Goal: Register for event/course

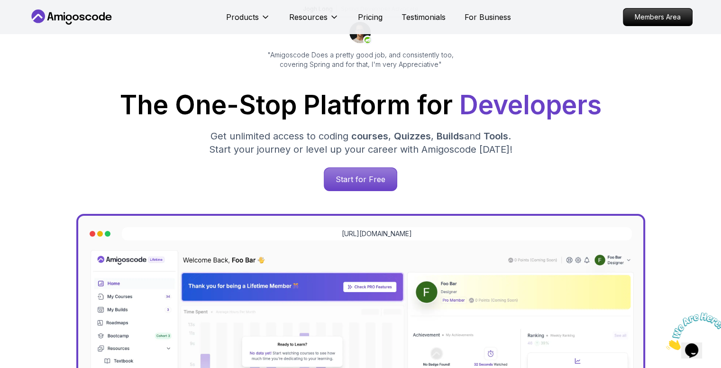
scroll to position [95, 0]
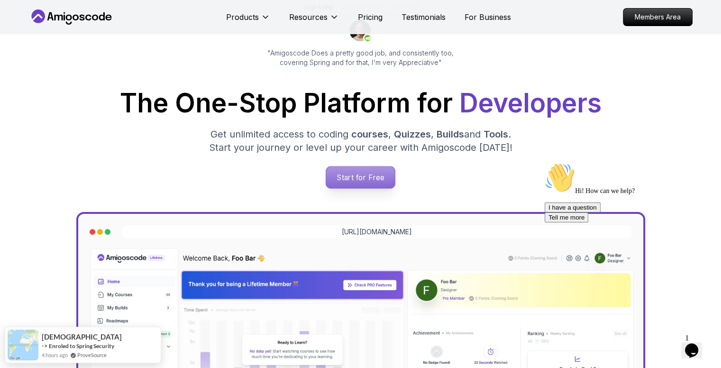
click at [354, 177] on p "Start for Free" at bounding box center [360, 177] width 69 height 22
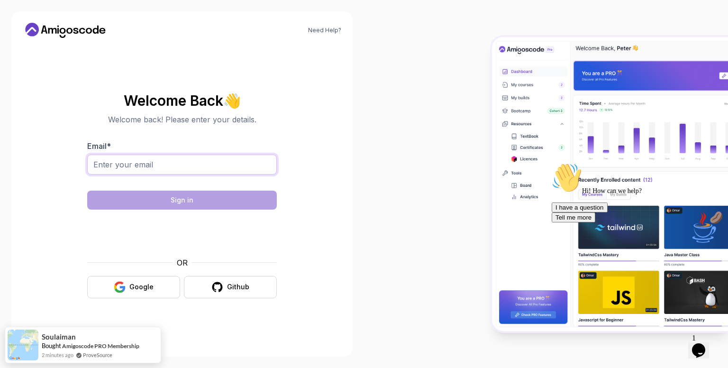
click at [144, 168] on input "Email *" at bounding box center [182, 165] width 190 height 20
type input "[PERSON_NAME][EMAIL_ADDRESS][PERSON_NAME][DOMAIN_NAME]"
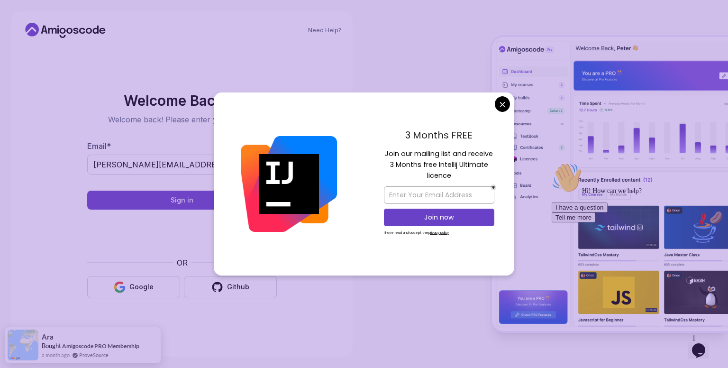
click at [503, 99] on body "Need Help? Welcome Back 👋 Welcome back! Please enter your details. Email * [PER…" at bounding box center [364, 184] width 728 height 368
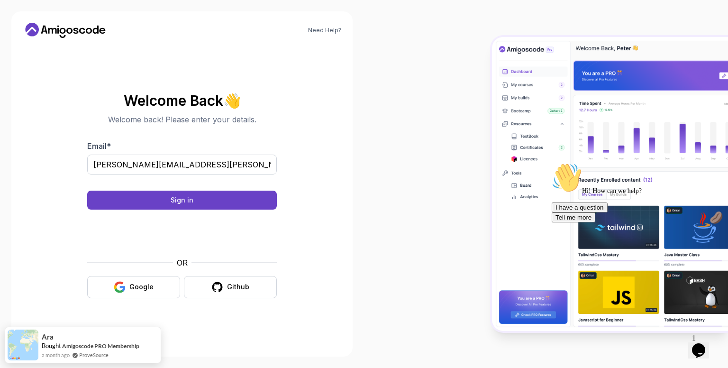
click at [223, 189] on form "Email * [PERSON_NAME][EMAIL_ADDRESS][PERSON_NAME][DOMAIN_NAME] Sign in OR Googl…" at bounding box center [182, 219] width 190 height 158
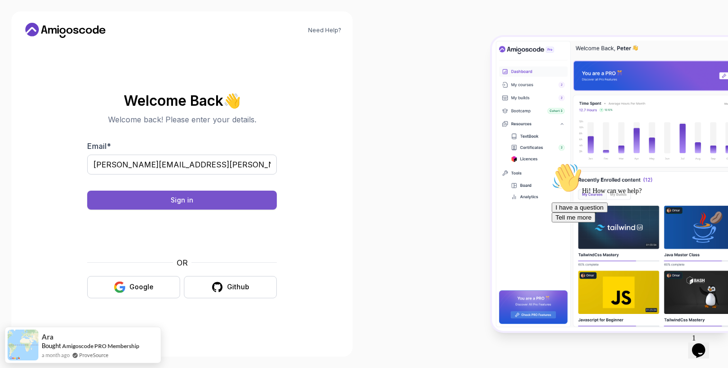
click at [218, 200] on button "Sign in" at bounding box center [182, 200] width 190 height 19
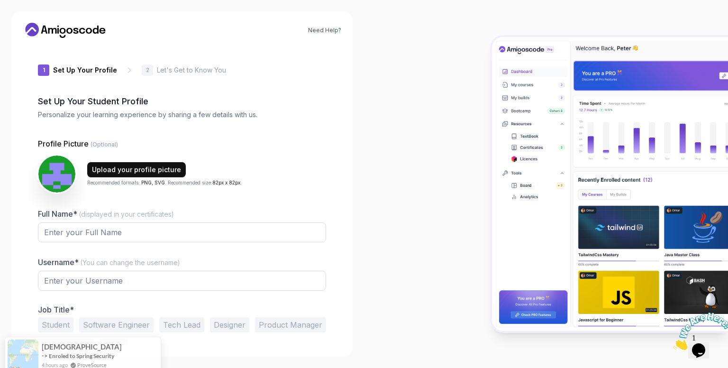
type input "livelylynxe750c"
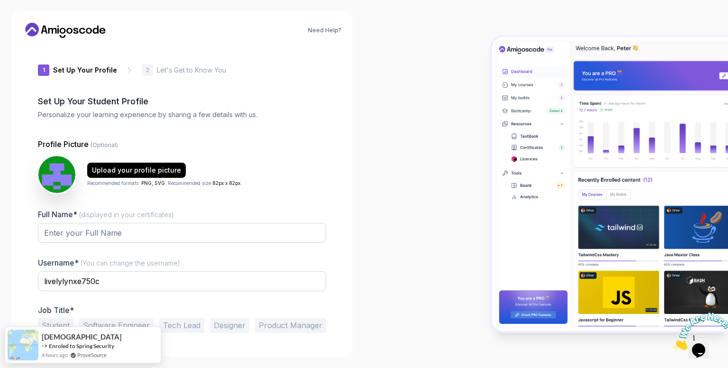
scroll to position [27, 0]
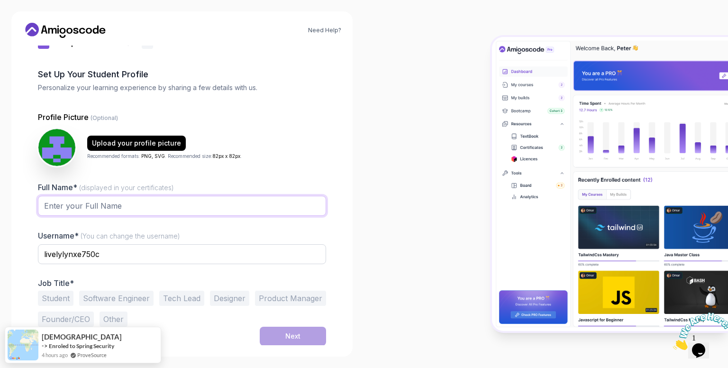
click at [119, 209] on input "Full Name* (displayed in your certificates)" at bounding box center [182, 206] width 288 height 20
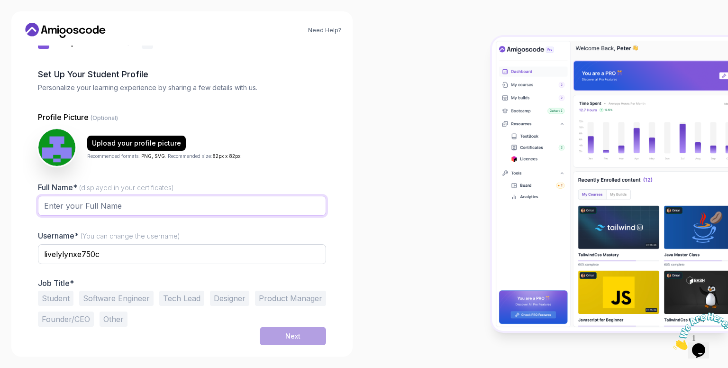
type input "[PERSON_NAME]"
click at [98, 259] on input "livelylynxe750c" at bounding box center [182, 254] width 288 height 20
drag, startPoint x: 123, startPoint y: 255, endPoint x: 23, endPoint y: 255, distance: 100.5
click at [23, 255] on div "1 Set Up Your Profile 1 Set Up Your Profile 2 Let's Get to Know You Set Up Your…" at bounding box center [182, 168] width 319 height 300
drag, startPoint x: 112, startPoint y: 248, endPoint x: 81, endPoint y: 252, distance: 32.0
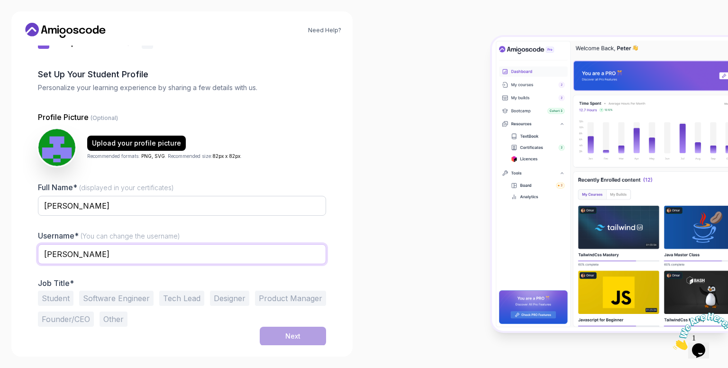
click at [81, 252] on input "[PERSON_NAME]" at bounding box center [182, 254] width 288 height 20
type input "[PERSON_NAME]"
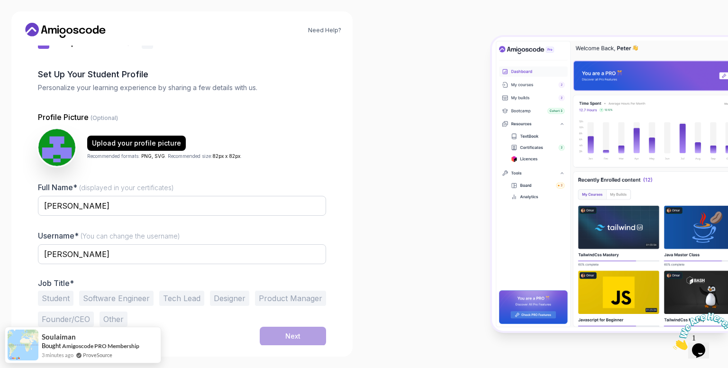
click at [140, 302] on button "Software Engineer" at bounding box center [116, 298] width 74 height 15
click at [292, 336] on div "Next" at bounding box center [292, 336] width 15 height 9
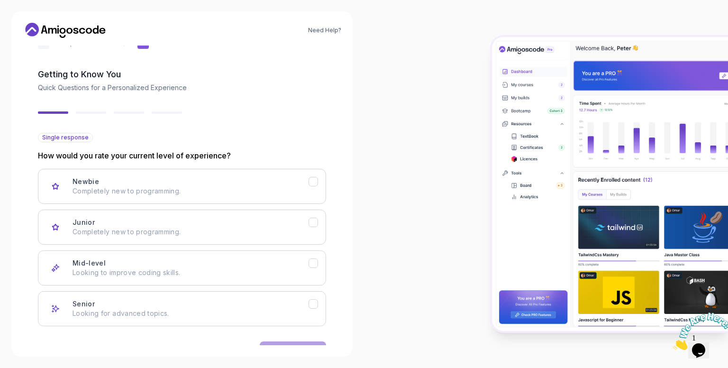
scroll to position [56, 0]
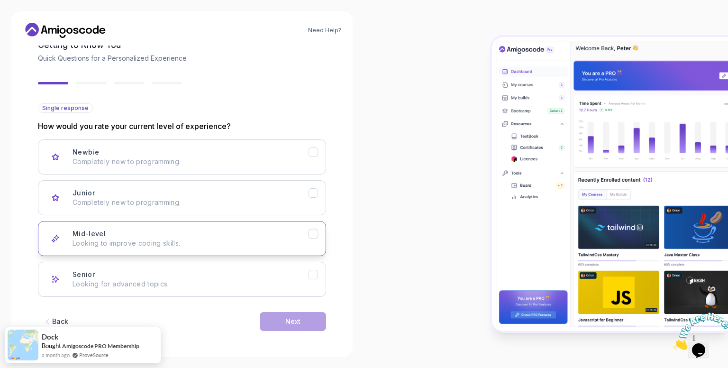
click at [160, 244] on p "Looking to improve coding skills." at bounding box center [191, 243] width 236 height 9
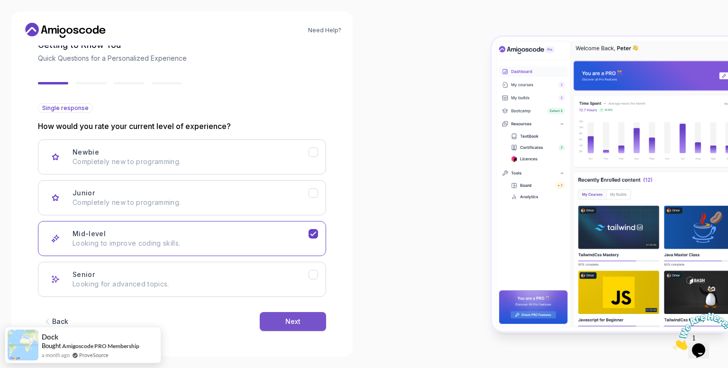
click at [302, 322] on button "Next" at bounding box center [293, 321] width 66 height 19
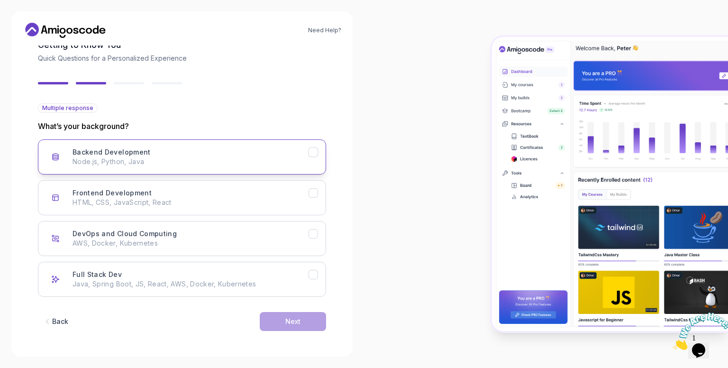
click at [144, 160] on p "Node.js, Python, Java" at bounding box center [191, 161] width 236 height 9
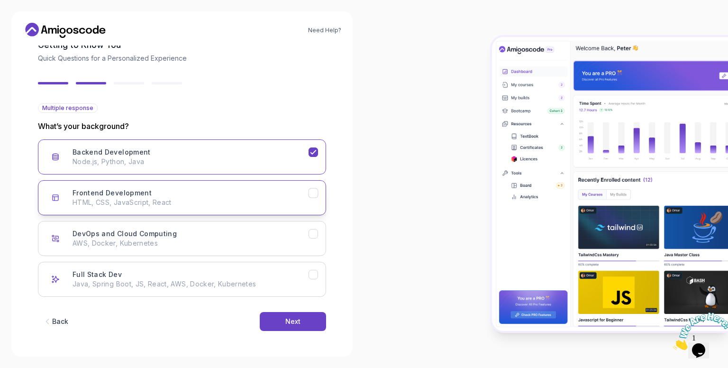
click at [151, 200] on p "HTML, CSS, JavaScript, React" at bounding box center [191, 202] width 236 height 9
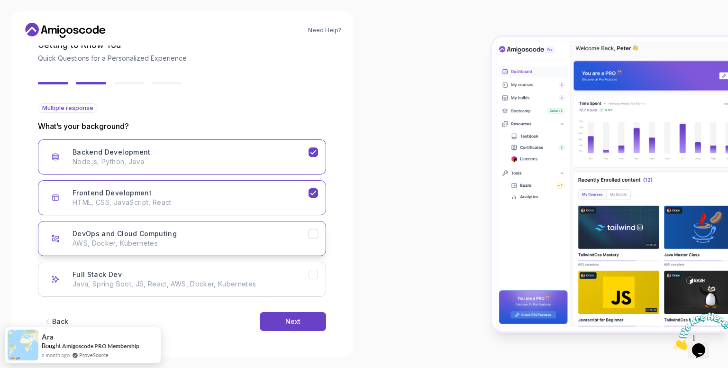
click at [168, 247] on p "AWS, Docker, Kubernetes" at bounding box center [191, 243] width 236 height 9
click at [218, 248] on button "DevOps and Cloud Computing AWS, Docker, Kubernetes" at bounding box center [182, 238] width 288 height 35
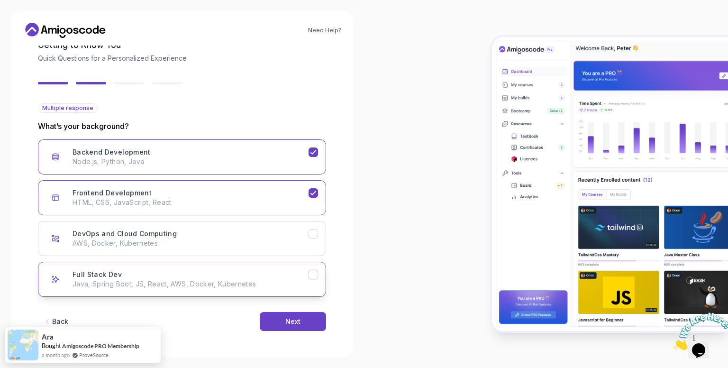
click at [209, 287] on p "Java, Spring Boot, JS, React, AWS, Docker, Kubernetes" at bounding box center [191, 283] width 236 height 9
click at [284, 198] on p "HTML, CSS, JavaScript, React" at bounding box center [191, 202] width 236 height 9
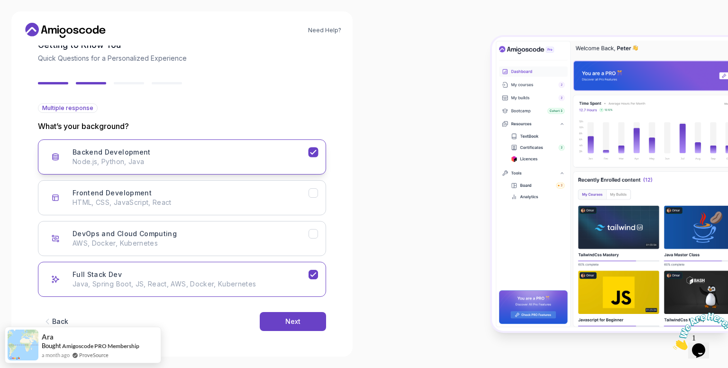
click at [271, 165] on p "Node.js, Python, Java" at bounding box center [191, 161] width 236 height 9
click at [299, 314] on button "Next" at bounding box center [293, 321] width 66 height 19
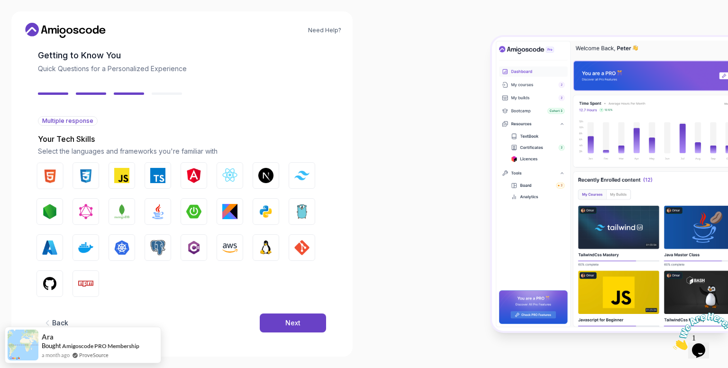
scroll to position [46, 0]
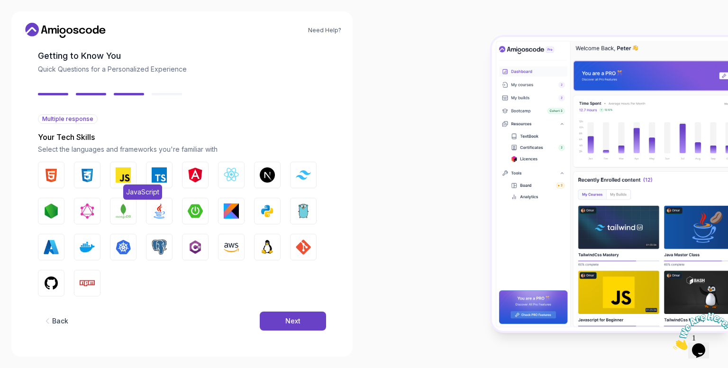
click at [121, 181] on img "button" at bounding box center [123, 174] width 15 height 15
click at [156, 178] on img "button" at bounding box center [159, 174] width 15 height 15
click at [91, 181] on img "button" at bounding box center [87, 174] width 15 height 15
click at [61, 177] on button "HTML" at bounding box center [51, 175] width 27 height 27
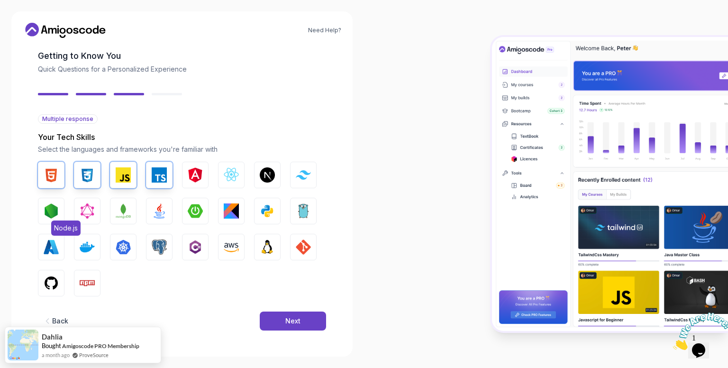
click at [54, 216] on img "button" at bounding box center [51, 210] width 15 height 15
click at [162, 211] on img "button" at bounding box center [159, 210] width 15 height 15
click at [197, 208] on img "button" at bounding box center [195, 210] width 15 height 15
click at [184, 176] on button "Angular" at bounding box center [195, 175] width 27 height 27
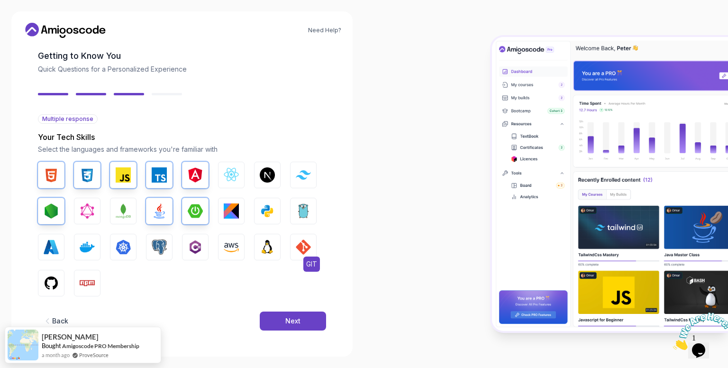
click at [300, 248] on img "button" at bounding box center [303, 246] width 15 height 15
click at [158, 250] on img "button" at bounding box center [159, 246] width 15 height 15
click at [81, 248] on img "button" at bounding box center [87, 246] width 15 height 15
click at [58, 280] on img "button" at bounding box center [51, 283] width 15 height 15
click at [87, 281] on img "button" at bounding box center [87, 283] width 15 height 15
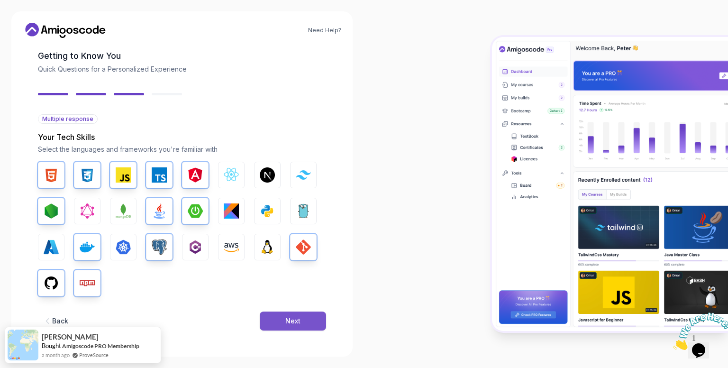
click at [291, 320] on div "Next" at bounding box center [292, 320] width 15 height 9
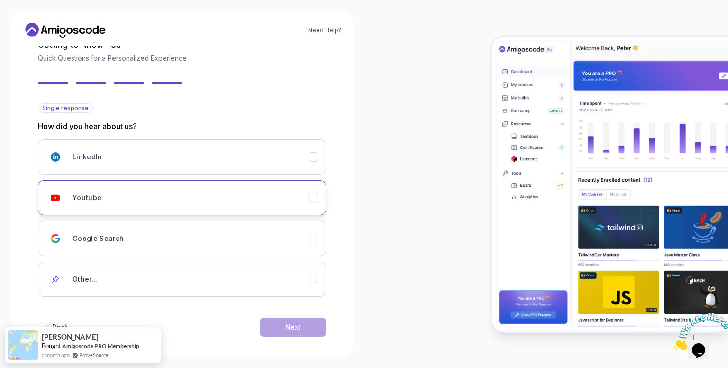
scroll to position [62, 0]
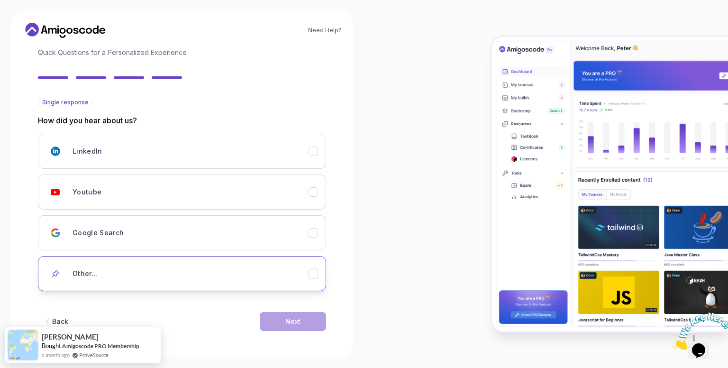
click at [112, 271] on div "Other..." at bounding box center [191, 273] width 236 height 19
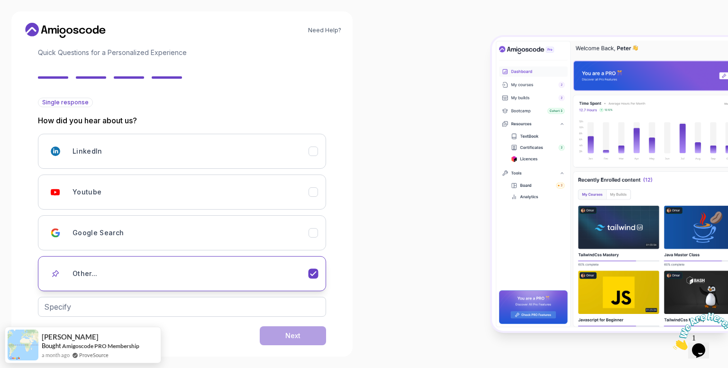
click at [102, 273] on div "Other..." at bounding box center [191, 273] width 236 height 19
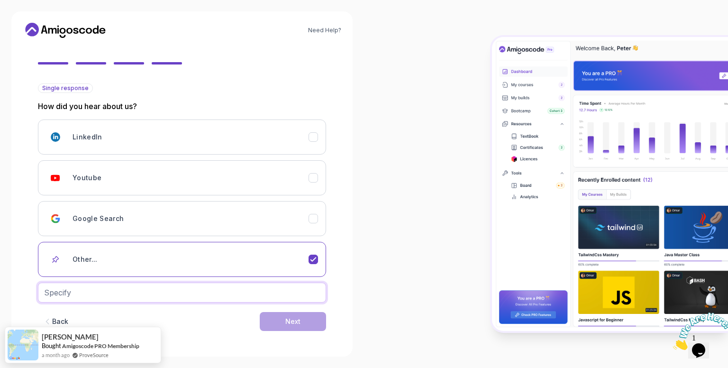
click at [86, 295] on input "text" at bounding box center [182, 293] width 288 height 20
type input "email"
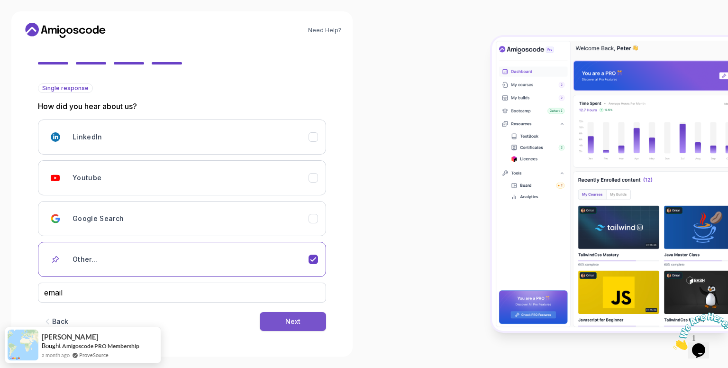
click at [287, 326] on button "Next" at bounding box center [293, 321] width 66 height 19
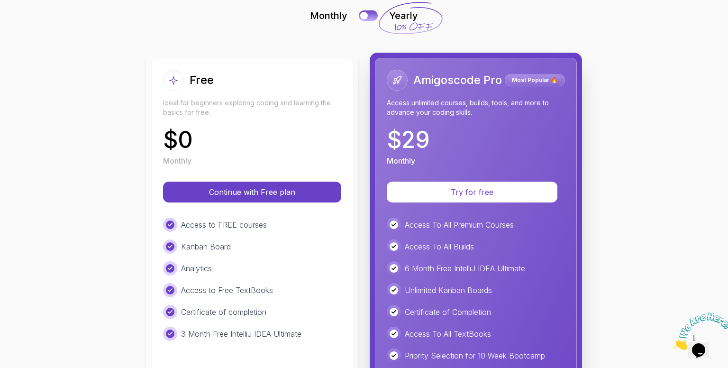
scroll to position [190, 0]
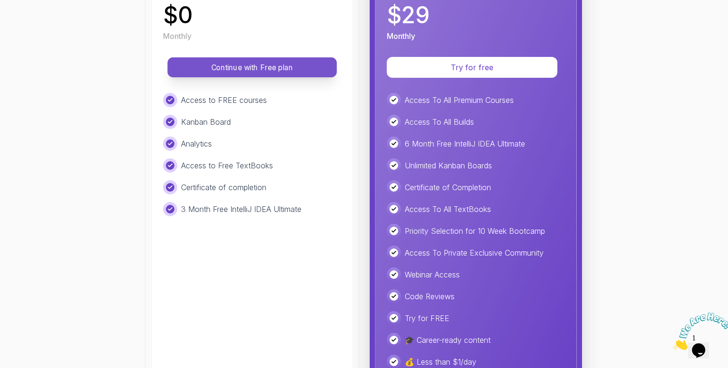
click at [255, 65] on p "Continue with Free plan" at bounding box center [252, 67] width 148 height 11
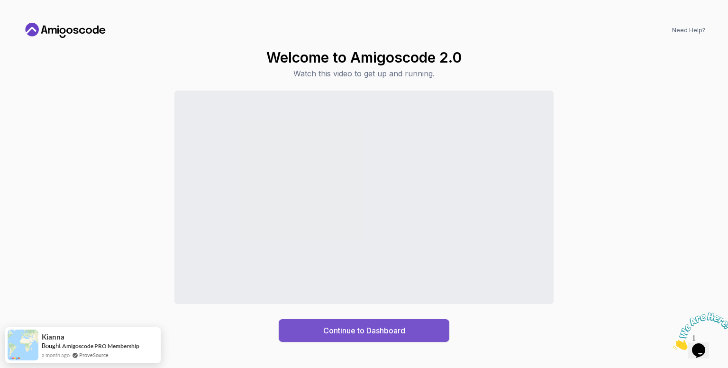
click at [362, 338] on button "Continue to Dashboard" at bounding box center [364, 330] width 171 height 23
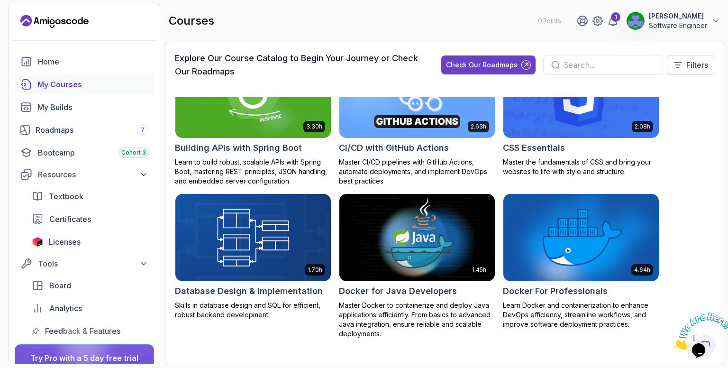
scroll to position [237, 0]
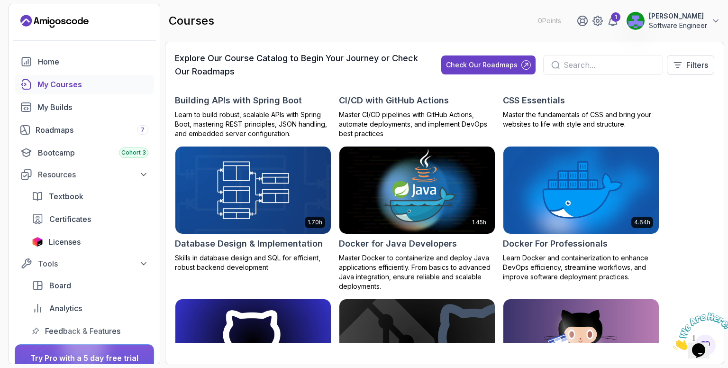
click at [412, 203] on img at bounding box center [417, 191] width 163 height 92
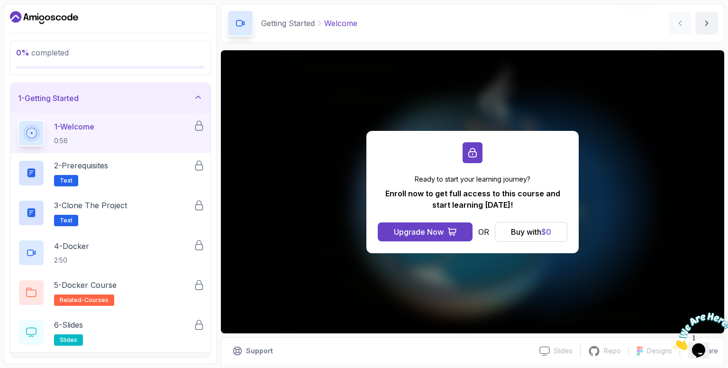
scroll to position [69, 0]
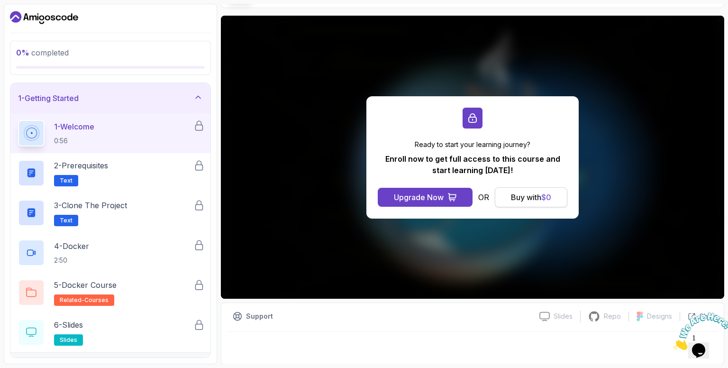
click at [519, 198] on div "Buy with $ 0" at bounding box center [531, 197] width 40 height 11
click at [531, 194] on div "Buy with $ 0" at bounding box center [531, 197] width 40 height 11
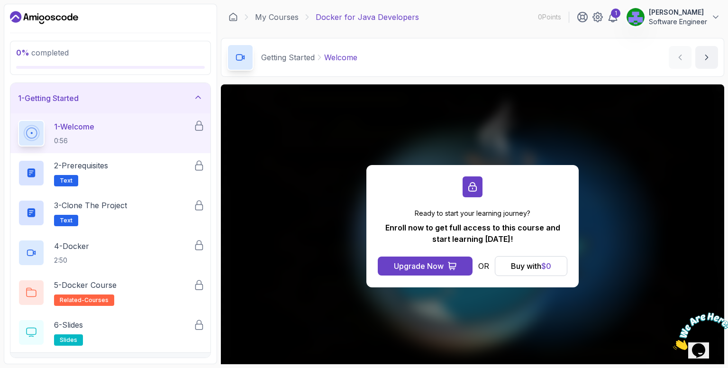
click at [42, 12] on icon "Dashboard" at bounding box center [44, 17] width 68 height 15
